Goal: Transaction & Acquisition: Book appointment/travel/reservation

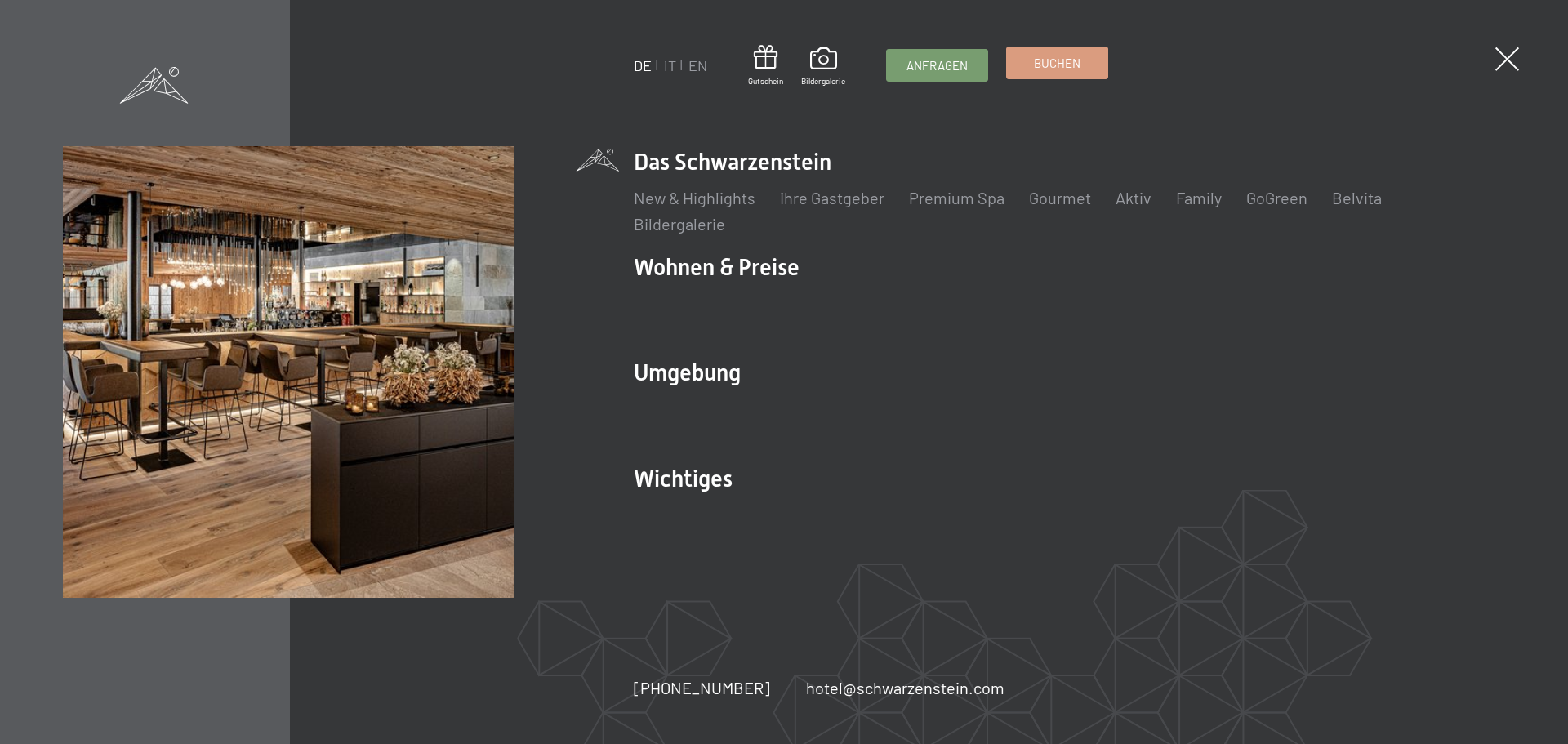
click at [1063, 68] on span "Buchen" at bounding box center [1056, 63] width 47 height 17
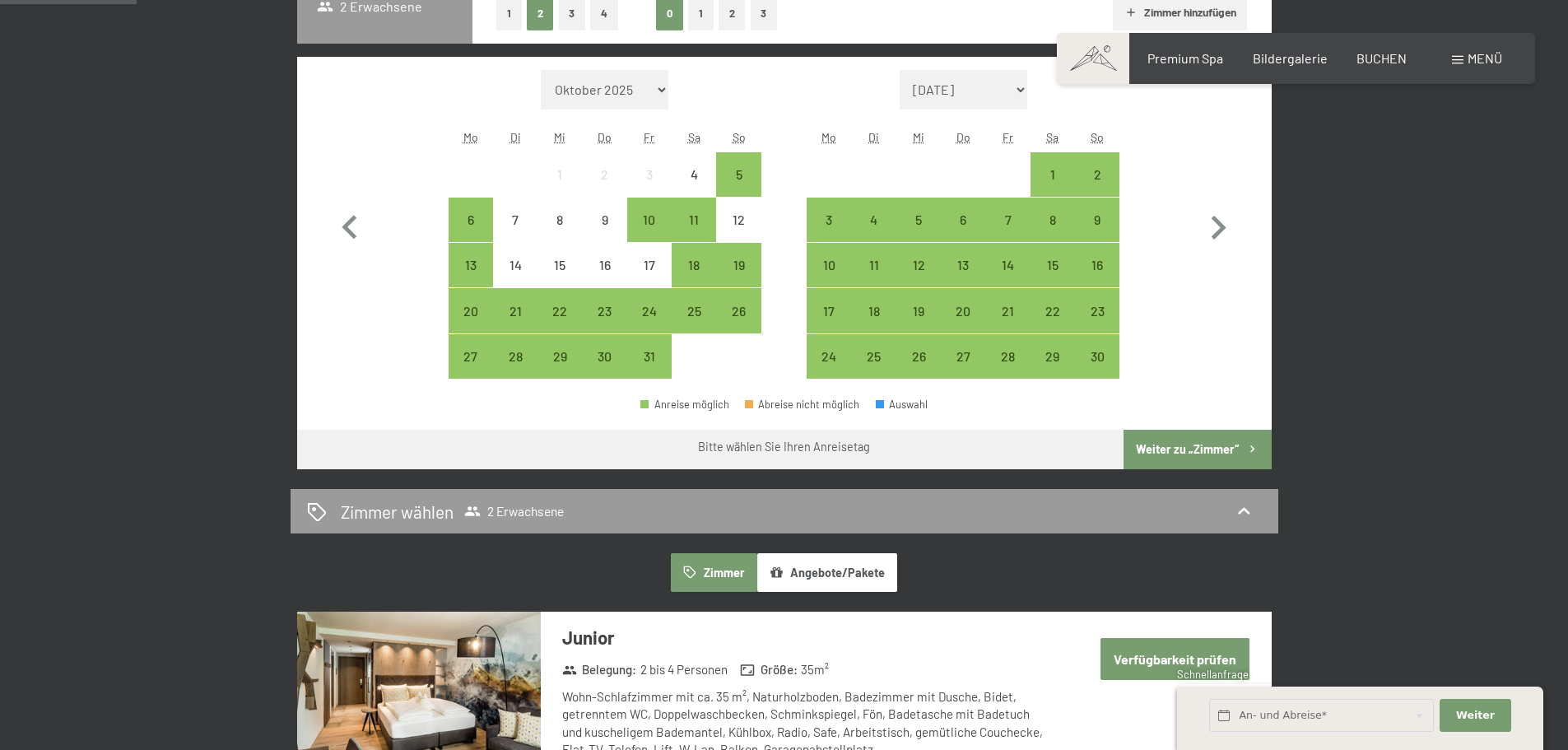
scroll to position [470, 0]
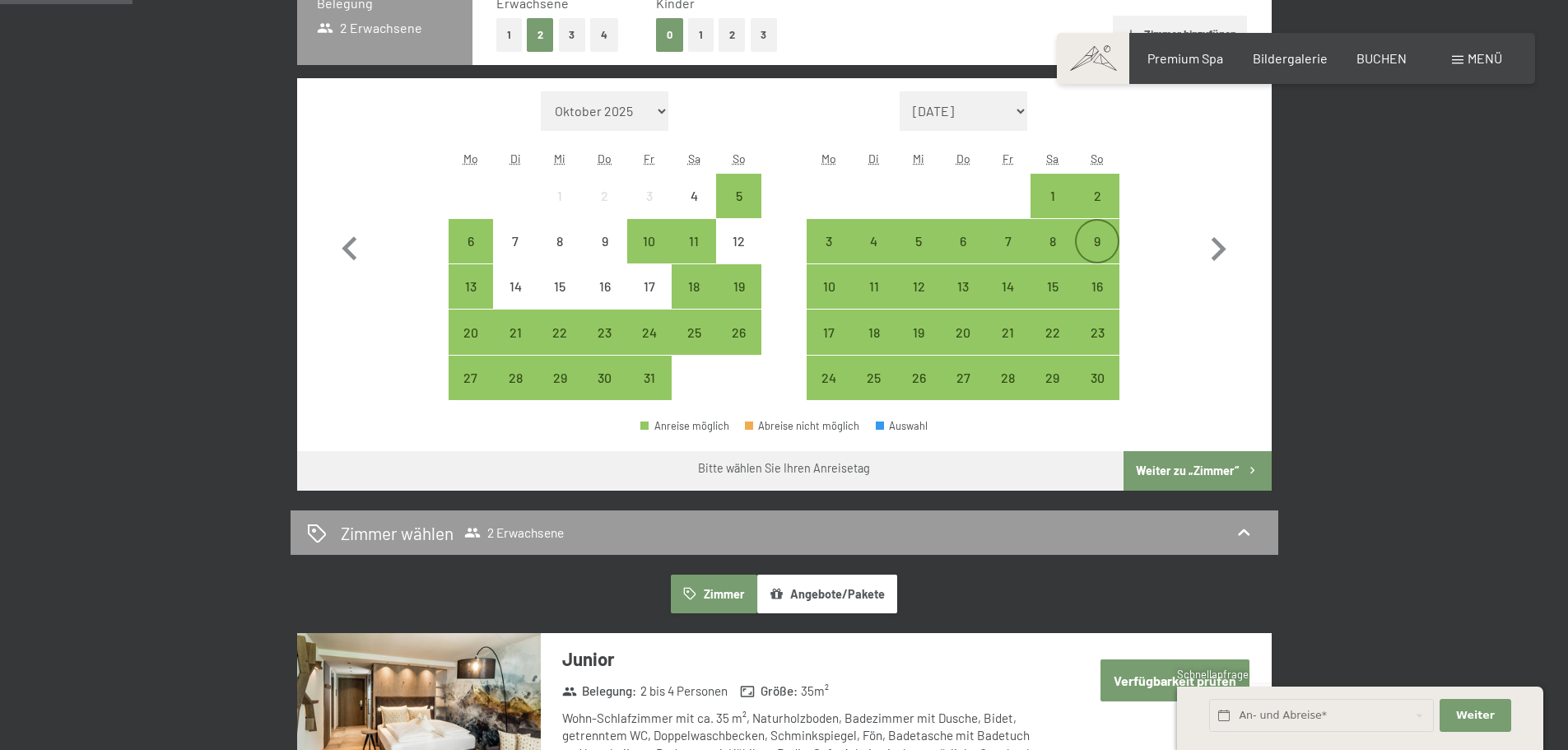
click at [1089, 239] on div "9" at bounding box center [1097, 255] width 41 height 41
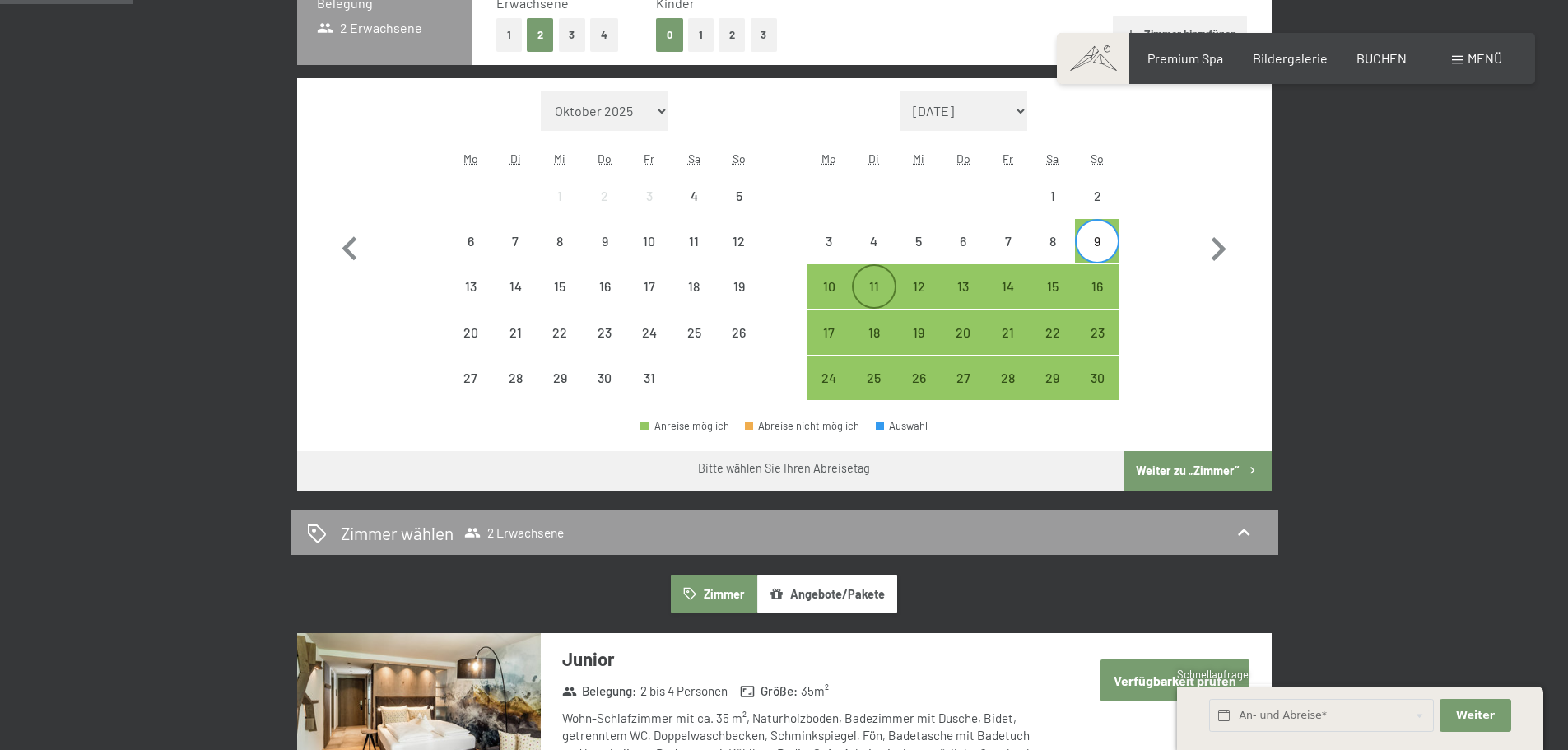
click at [871, 283] on div "11" at bounding box center [873, 300] width 41 height 41
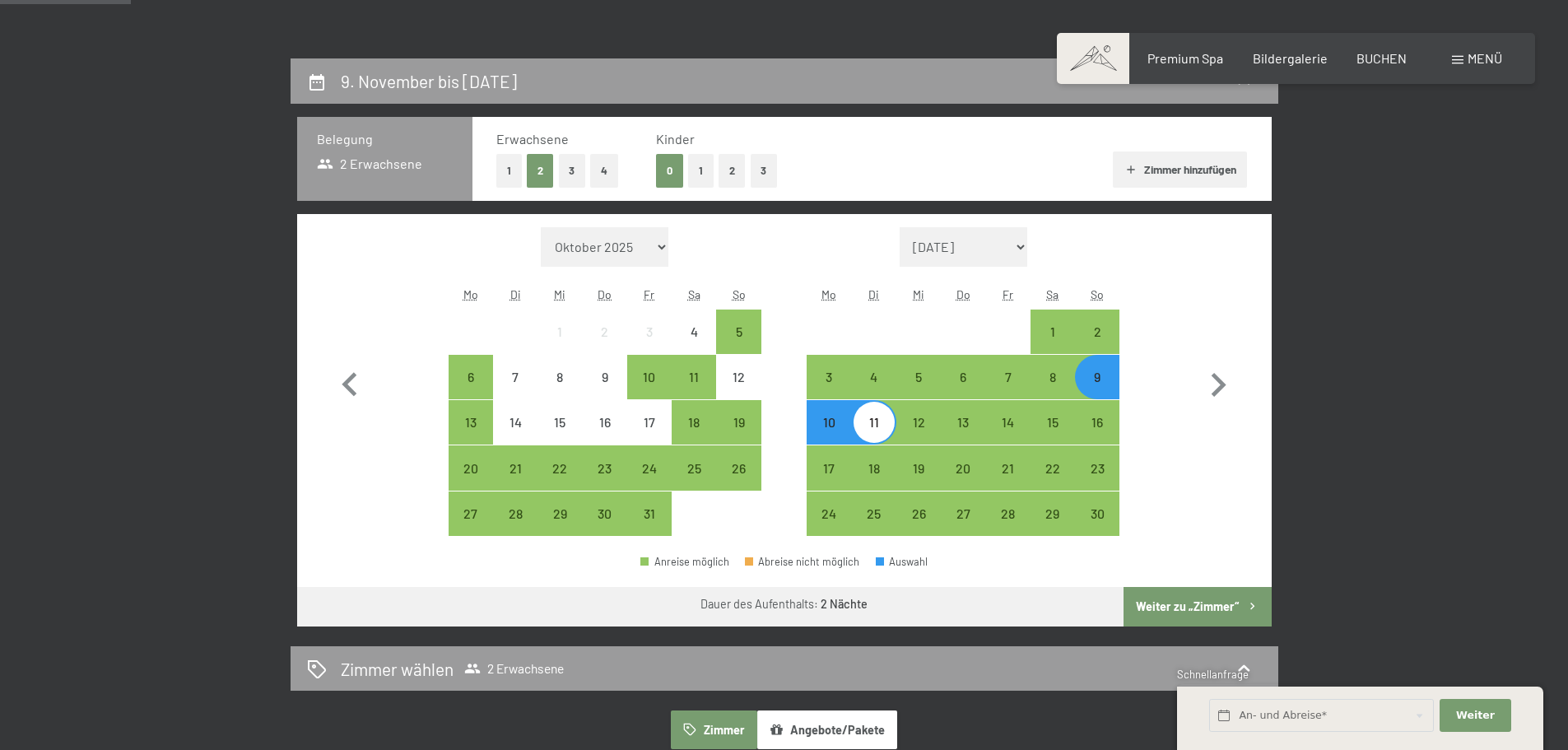
scroll to position [328, 0]
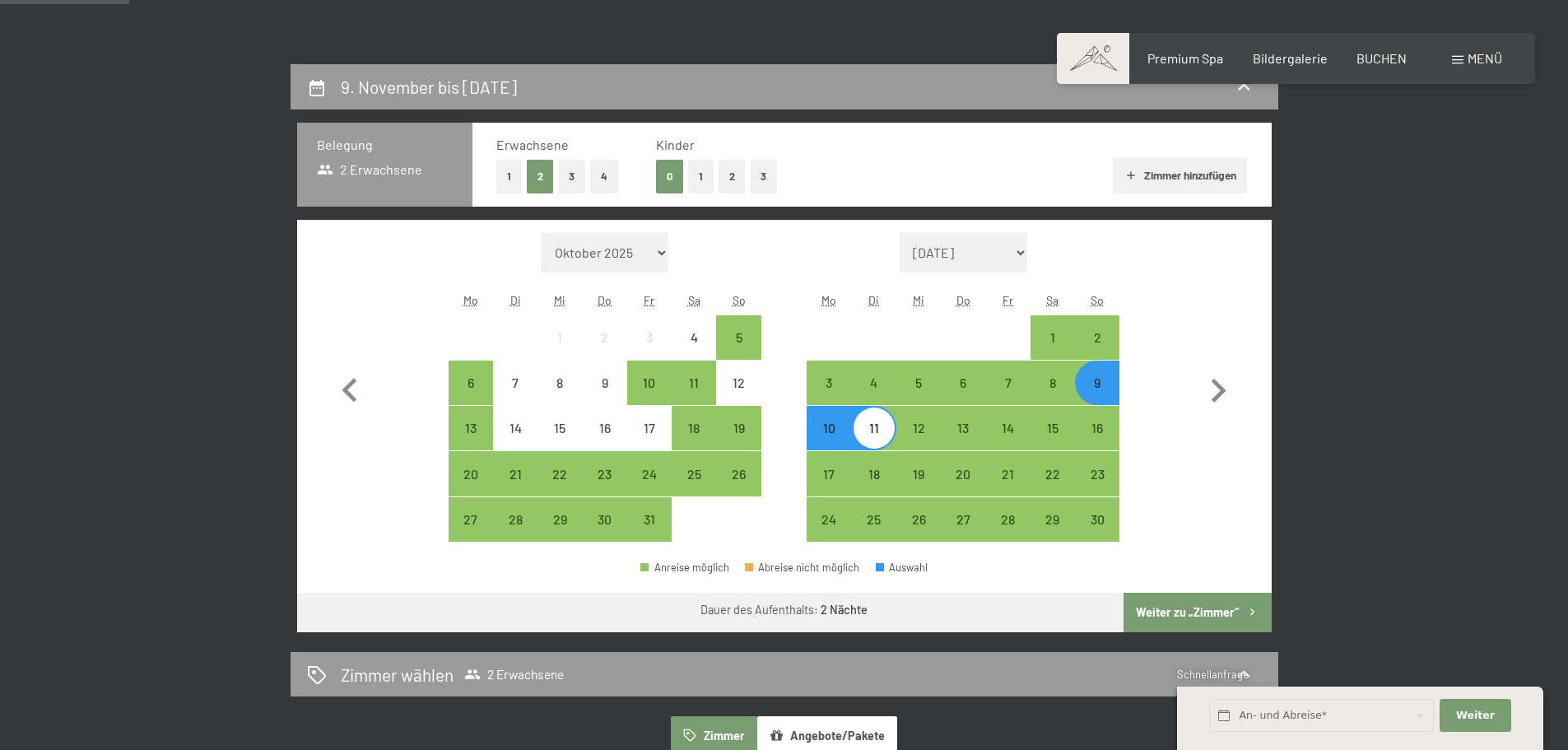
click at [1159, 176] on button "Zimmer hinzufügen" at bounding box center [1179, 175] width 134 height 36
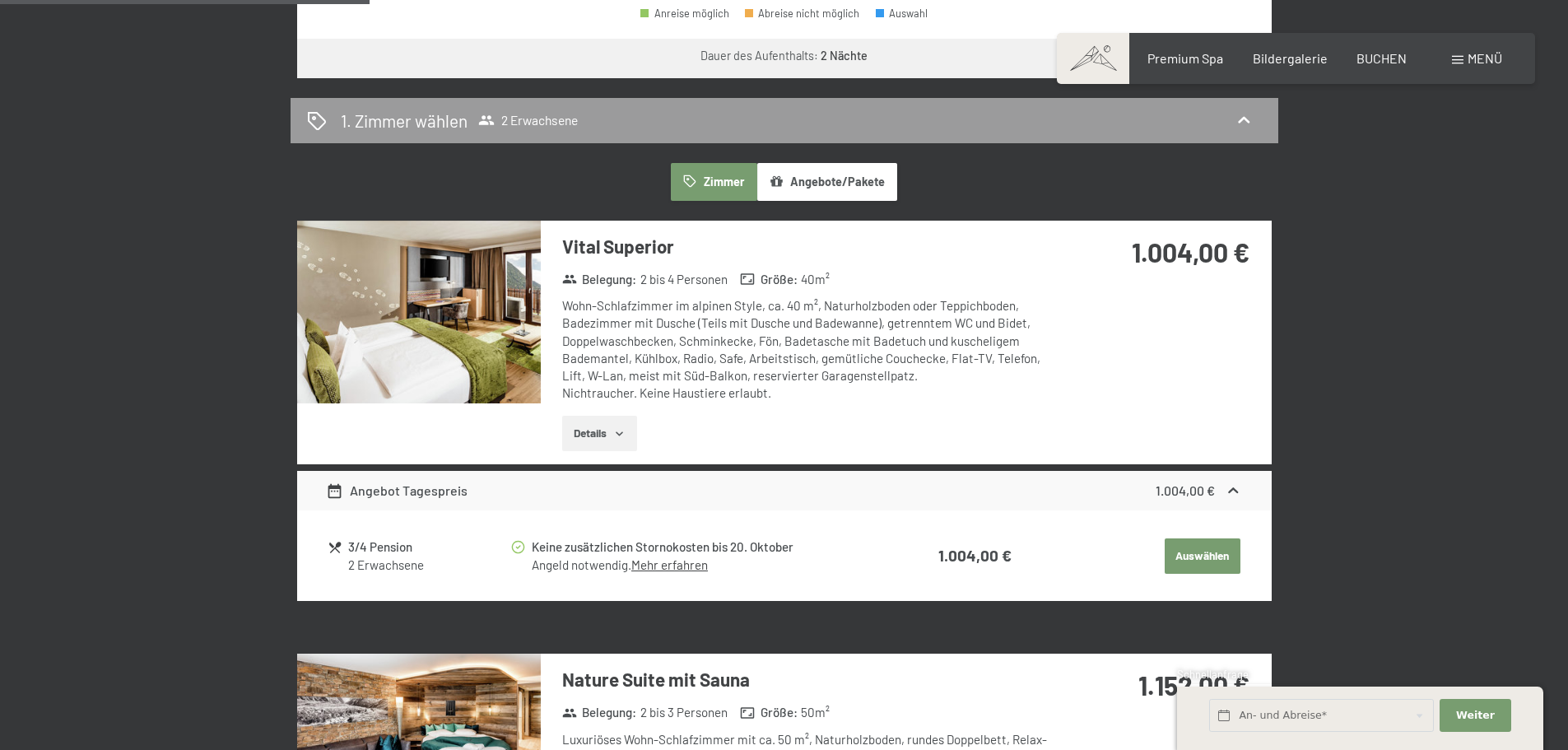
scroll to position [985, 0]
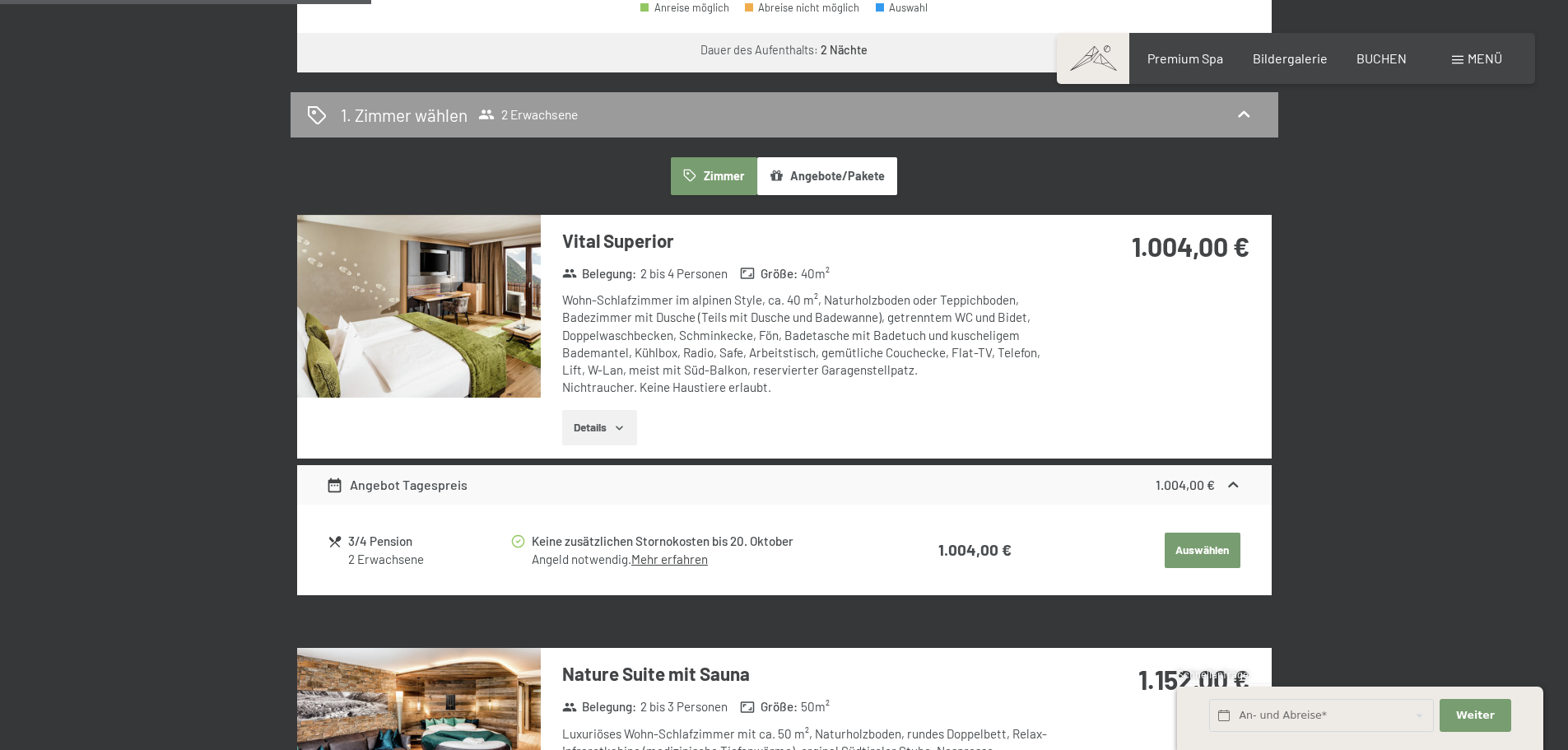
click at [576, 439] on button "Details" at bounding box center [600, 428] width 75 height 36
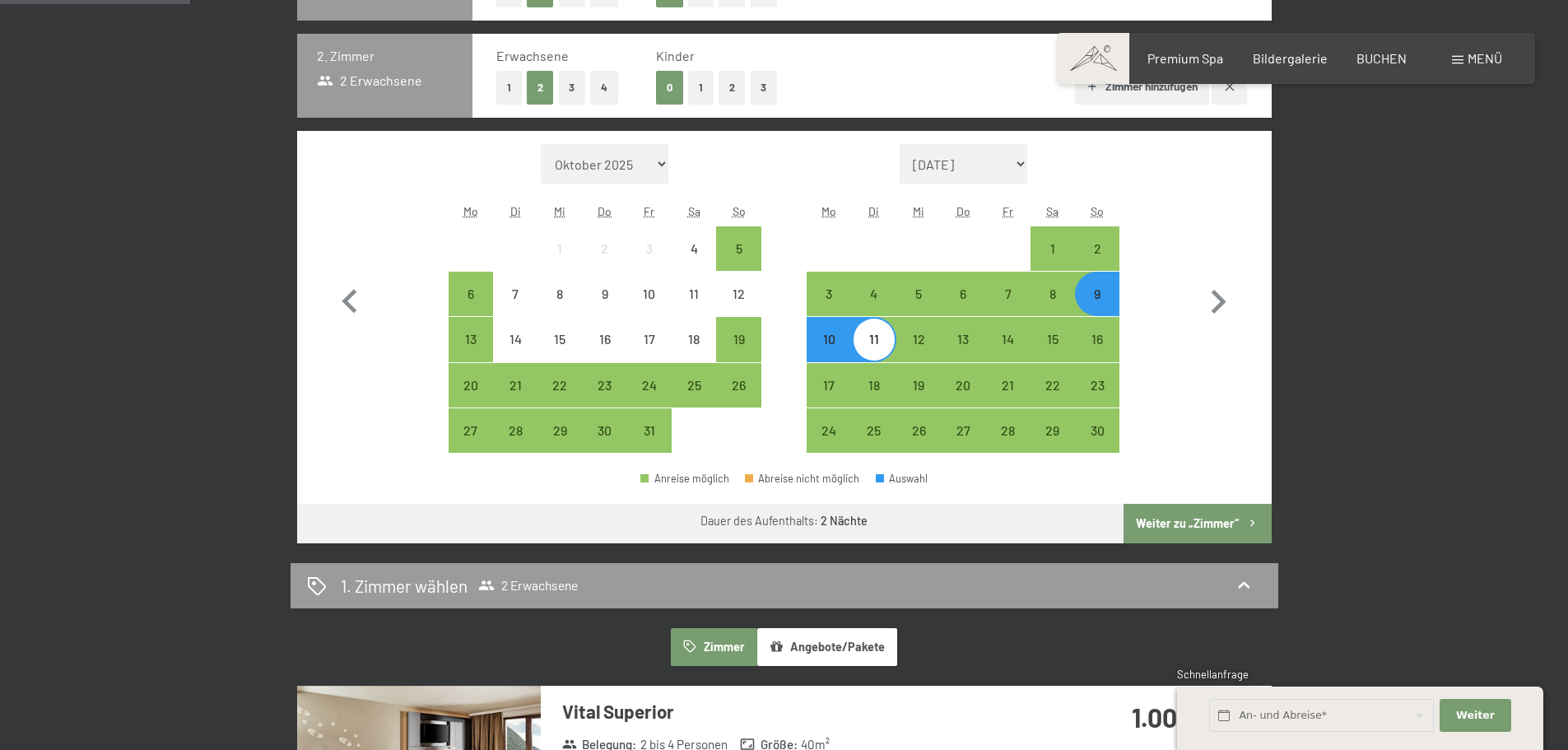
scroll to position [485, 0]
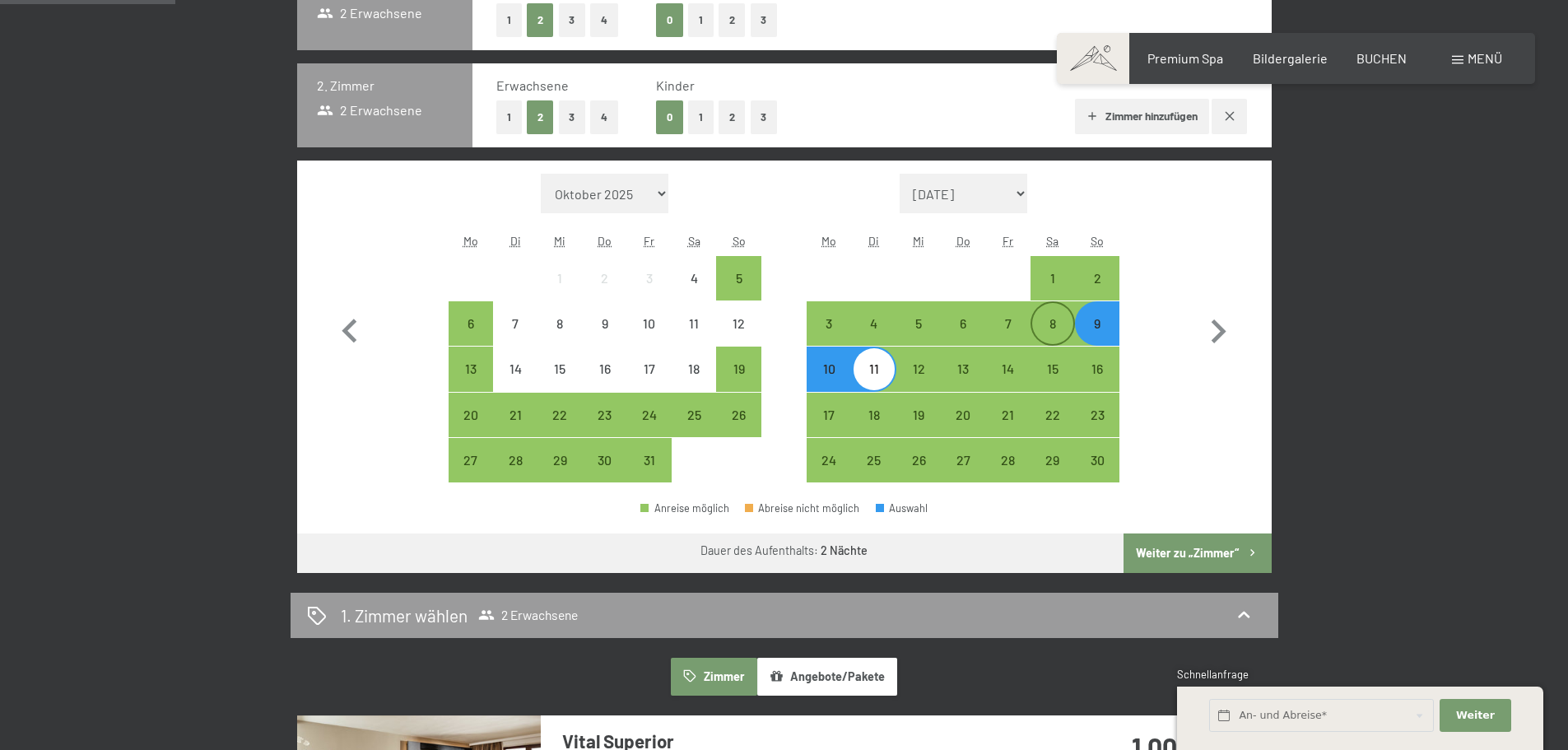
click at [1055, 314] on div "8" at bounding box center [1052, 323] width 41 height 41
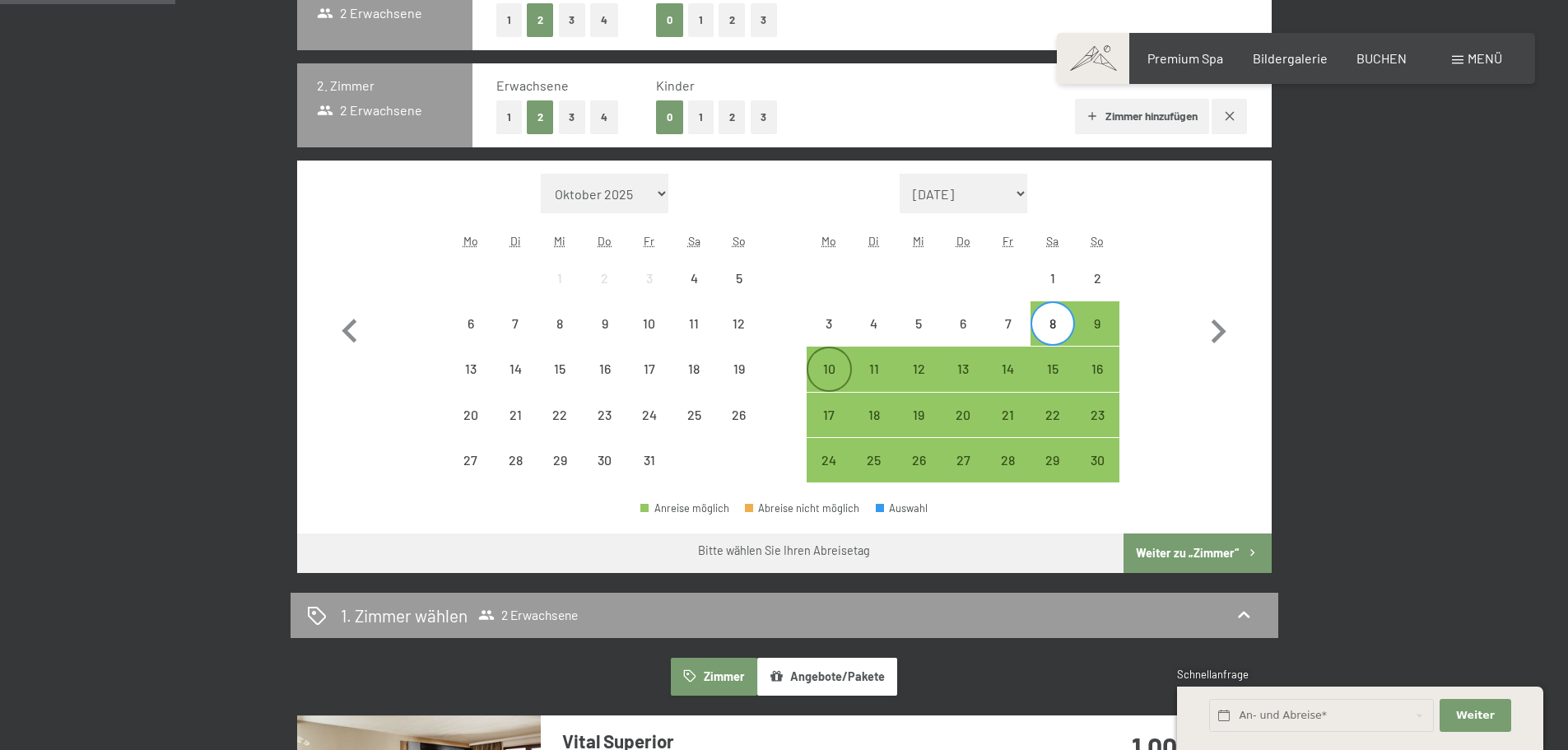
click at [839, 378] on div "10" at bounding box center [828, 383] width 41 height 41
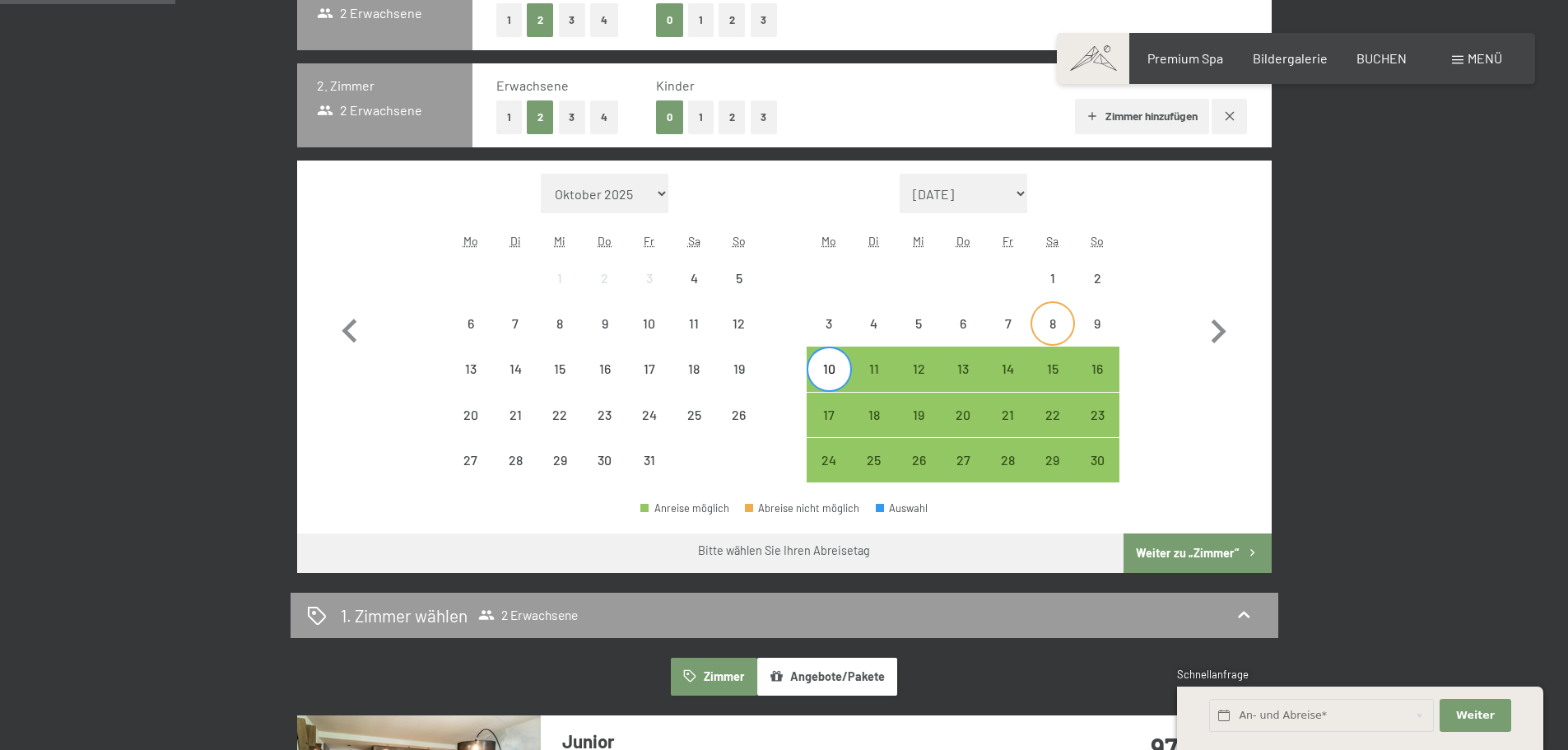
click at [1063, 314] on div "8" at bounding box center [1052, 323] width 41 height 41
click at [868, 371] on div "11" at bounding box center [873, 383] width 41 height 41
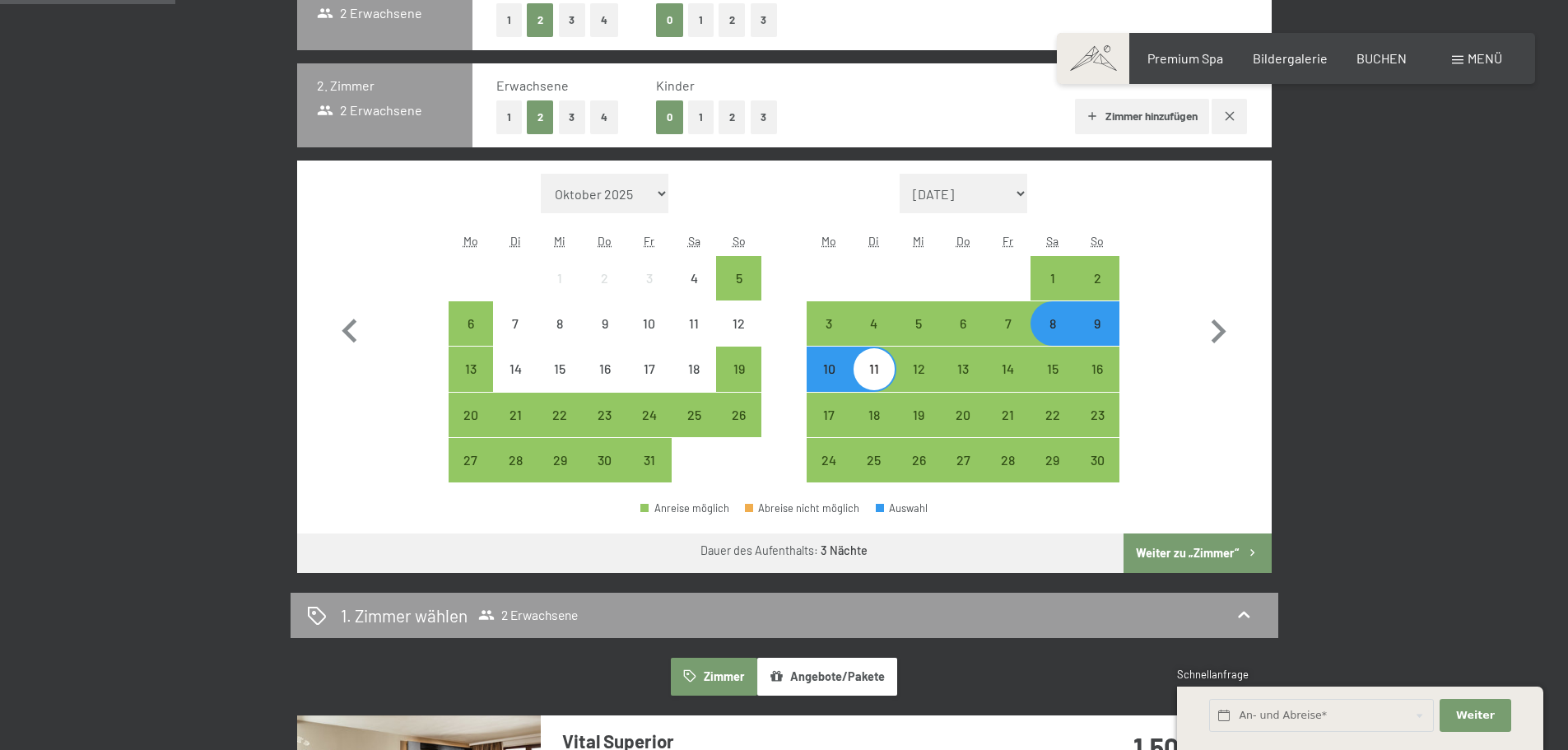
click at [846, 371] on div "10" at bounding box center [828, 383] width 41 height 41
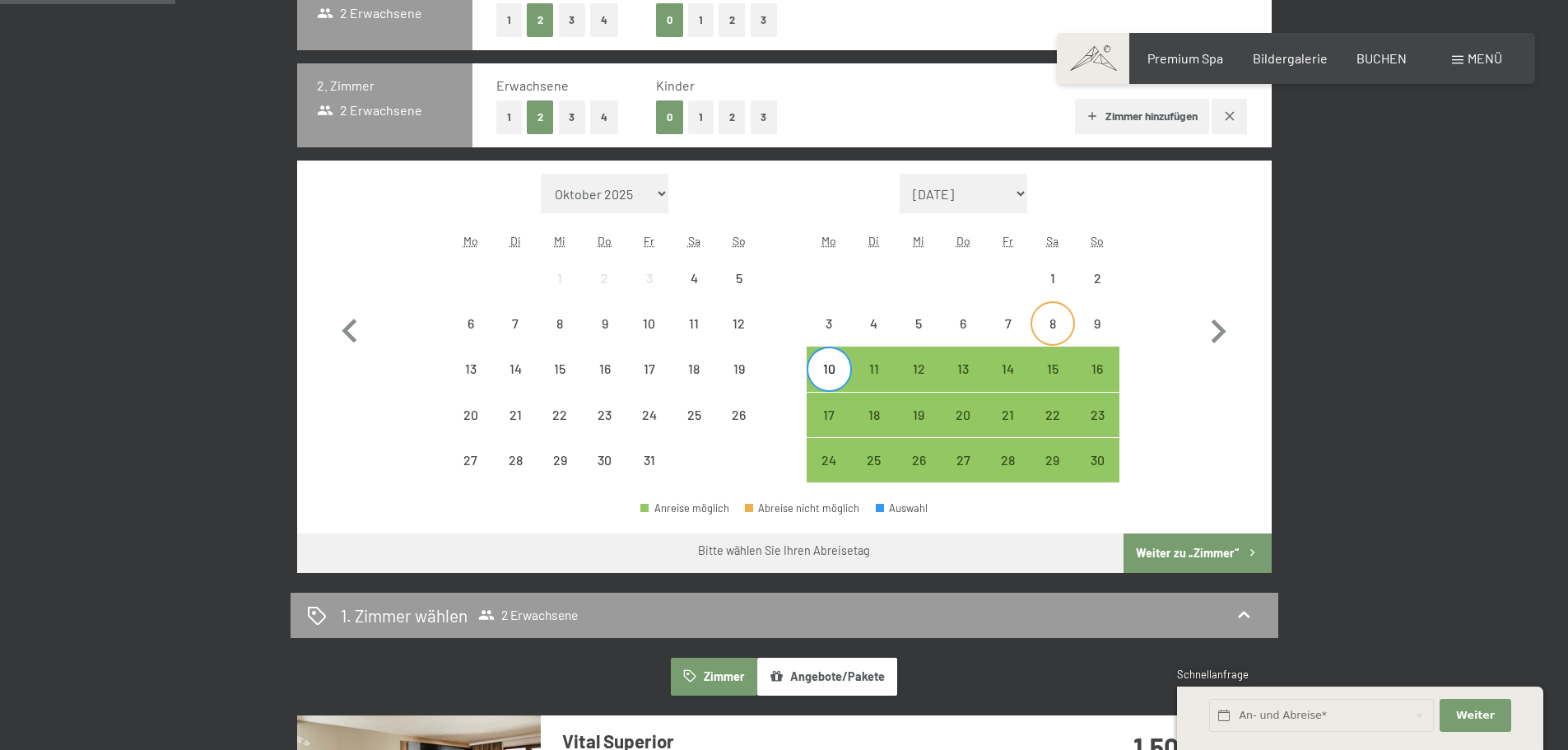
click at [1052, 333] on div "8" at bounding box center [1052, 338] width 41 height 41
click at [828, 373] on div "10" at bounding box center [828, 383] width 41 height 41
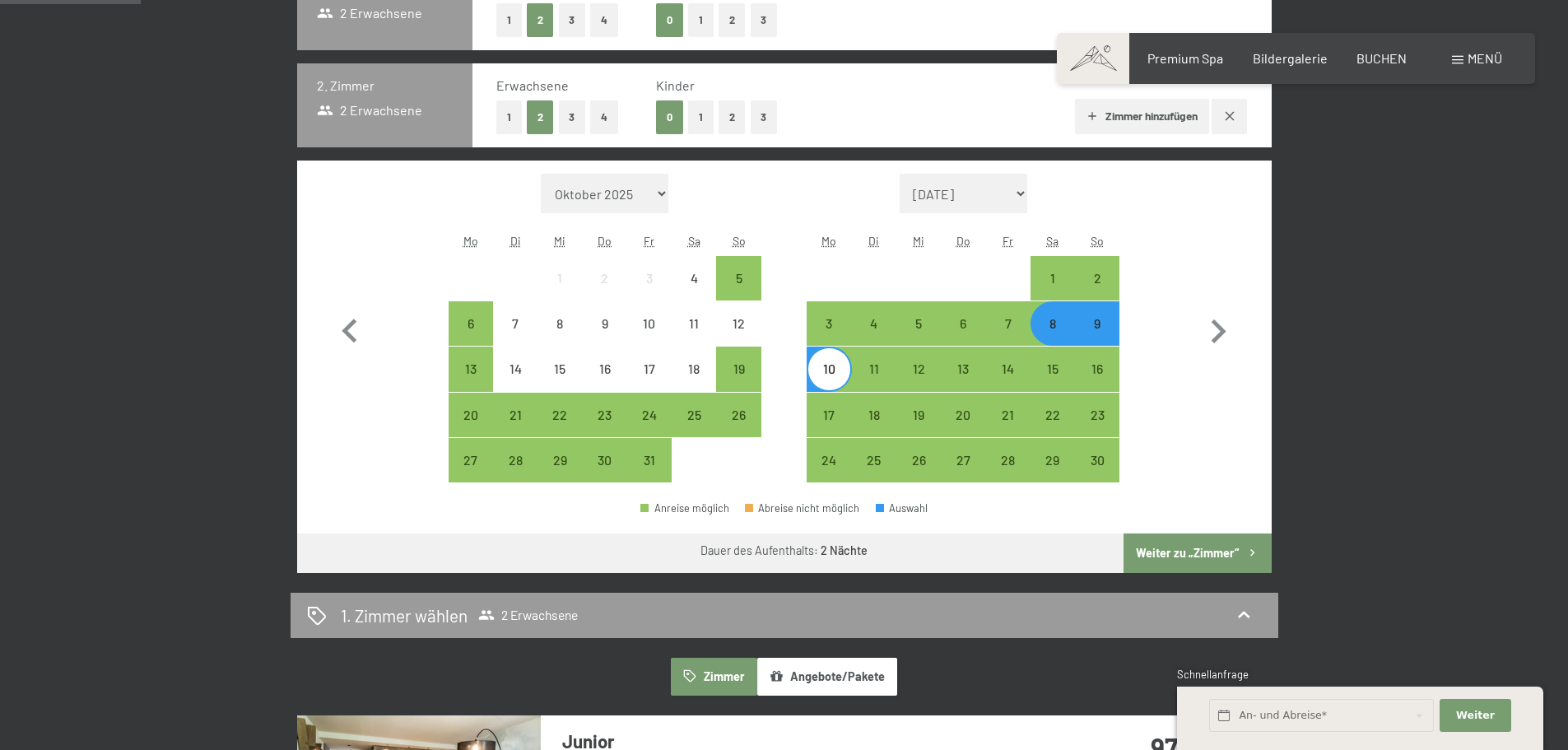
scroll to position [492, 0]
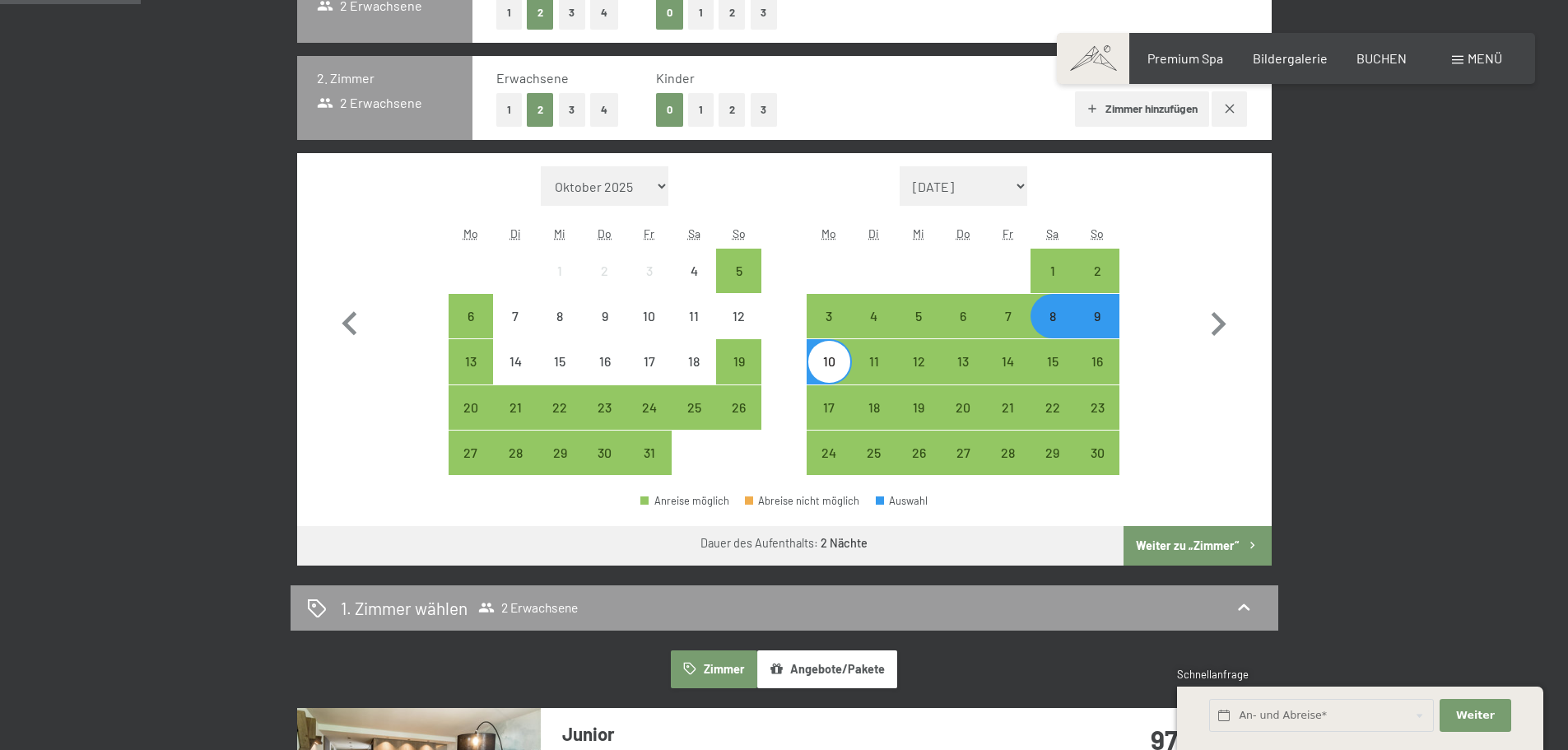
click at [1152, 548] on button "Weiter zu „Zimmer“" at bounding box center [1196, 545] width 147 height 39
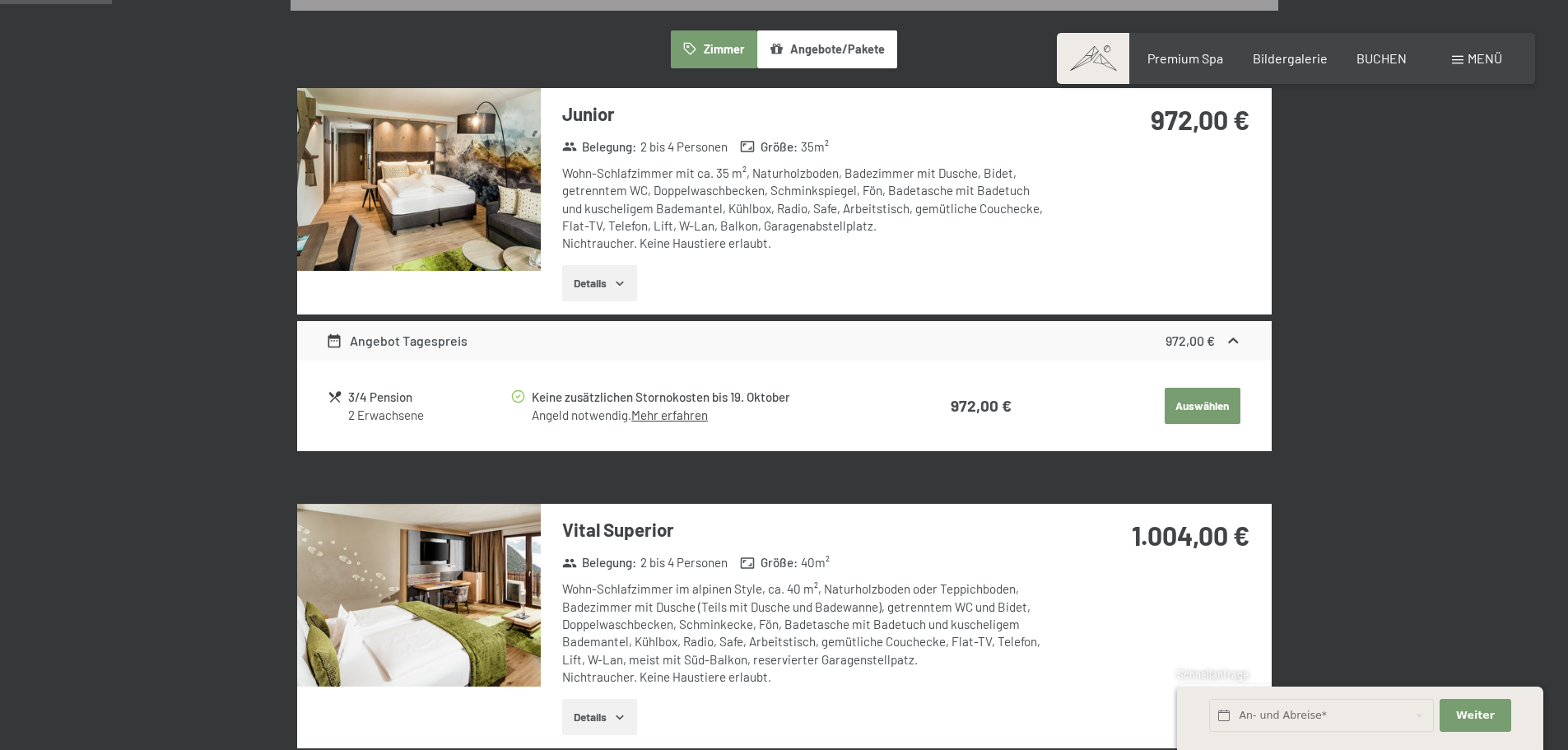
scroll to position [393, 0]
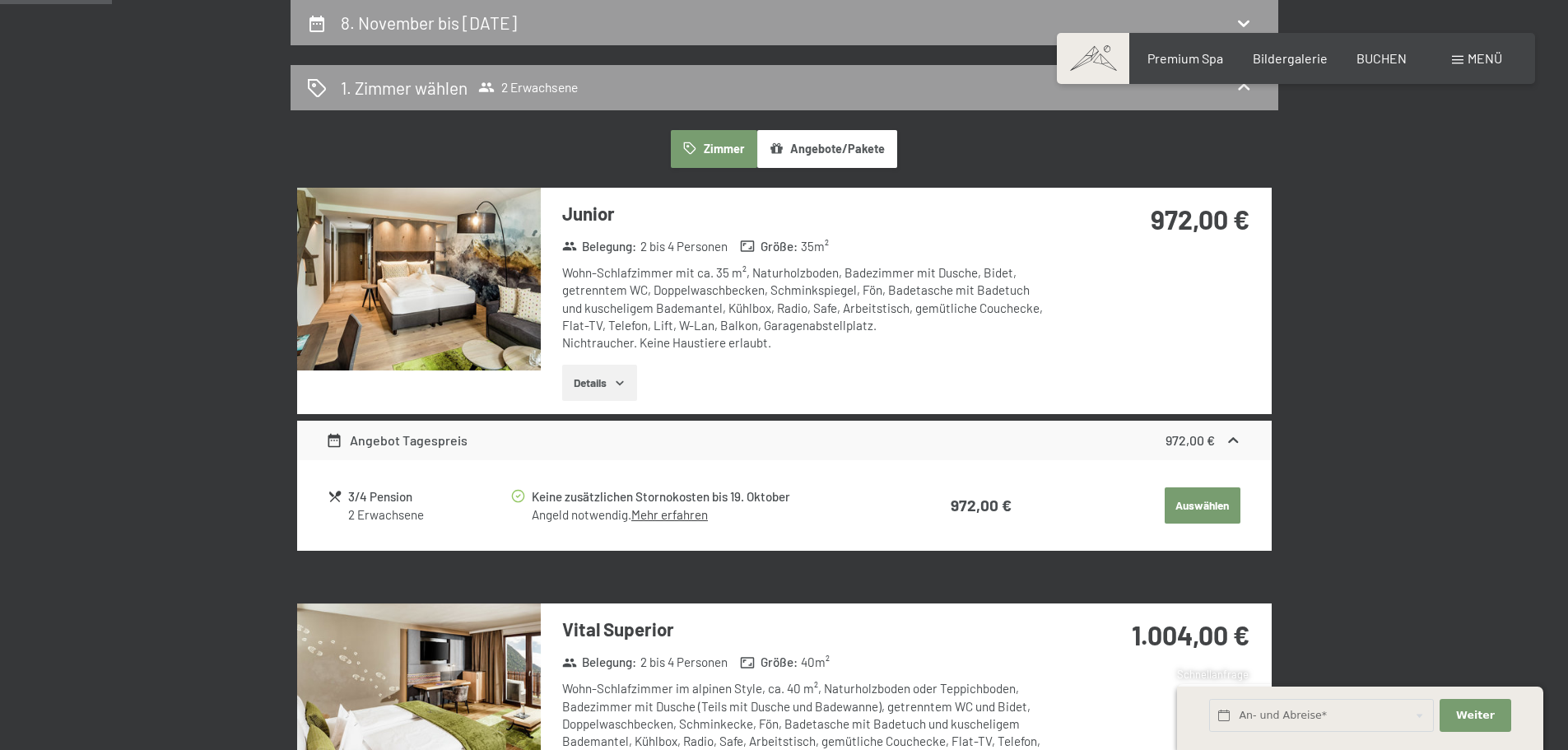
click at [1182, 515] on button "Auswählen" at bounding box center [1202, 505] width 76 height 36
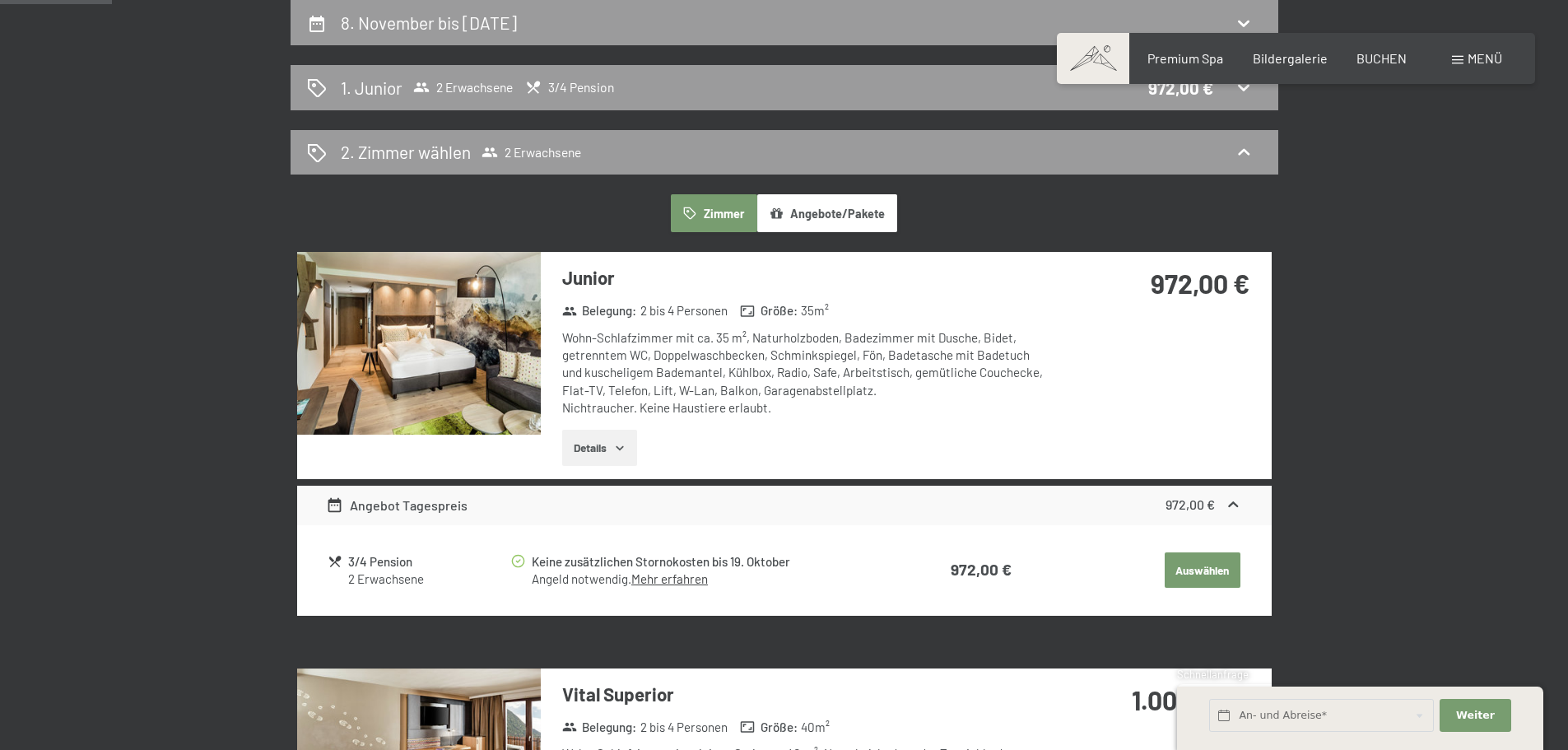
click at [1206, 565] on button "Auswählen" at bounding box center [1202, 570] width 76 height 36
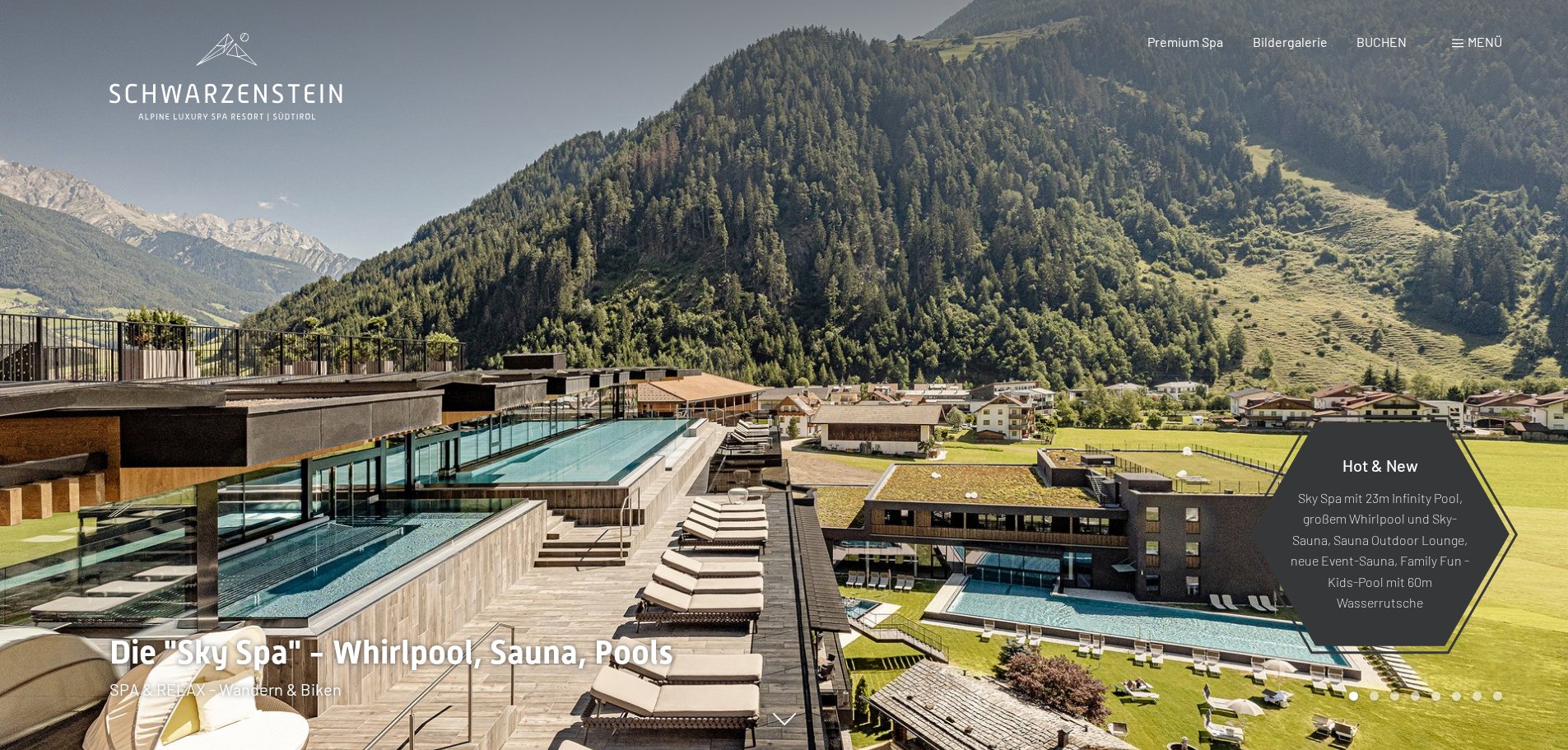
click at [1179, 46] on span "Premium Spa" at bounding box center [1185, 42] width 76 height 15
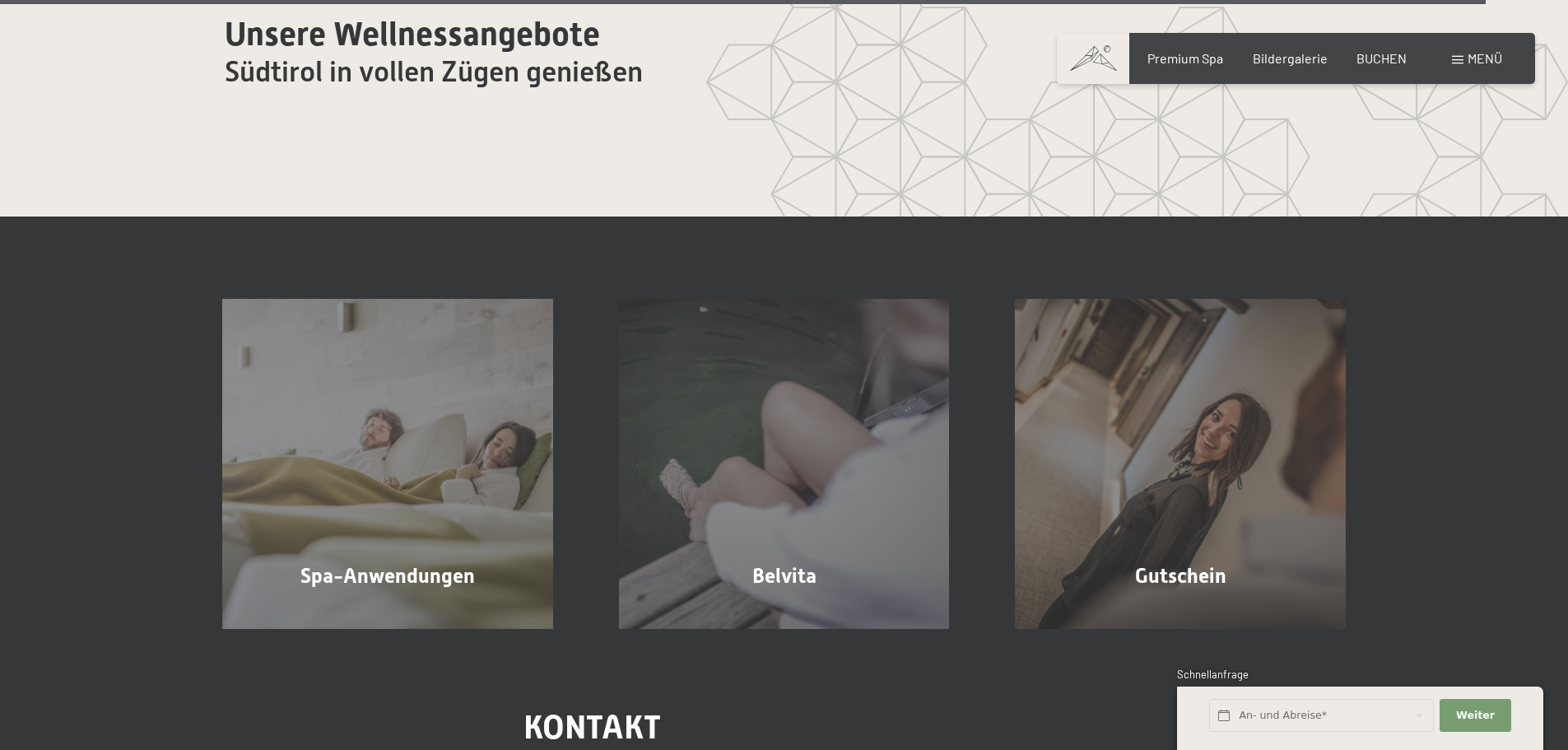
scroll to position [10282, 0]
